Goal: Transaction & Acquisition: Purchase product/service

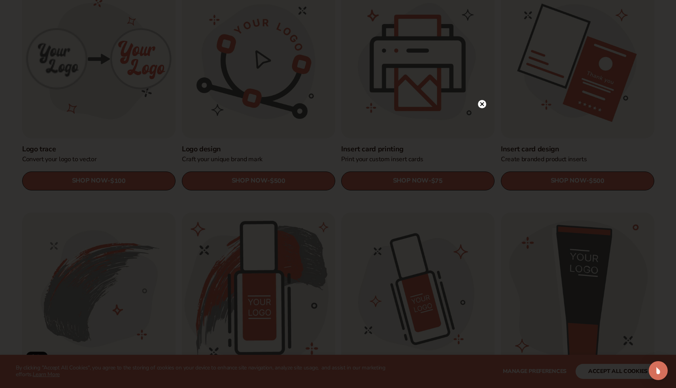
scroll to position [295, 0]
click at [482, 104] on icon at bounding box center [482, 104] width 4 height 4
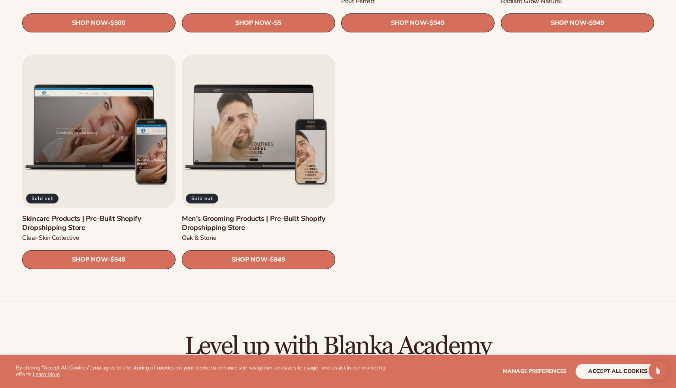
scroll to position [1145, 0]
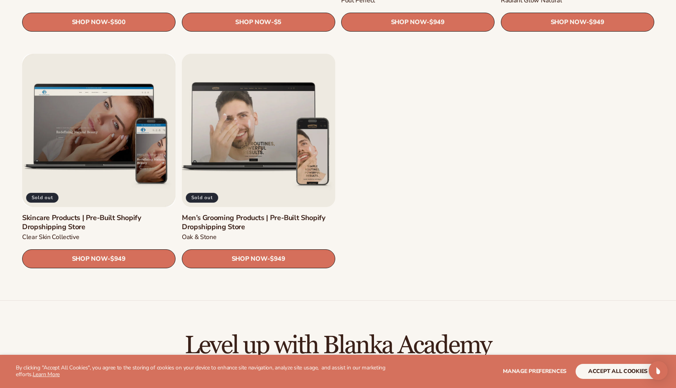
click at [235, 213] on link "Men’s Grooming Products | Pre-Built Shopify Dropshipping Store" at bounding box center [258, 222] width 153 height 19
